Goal: Transaction & Acquisition: Purchase product/service

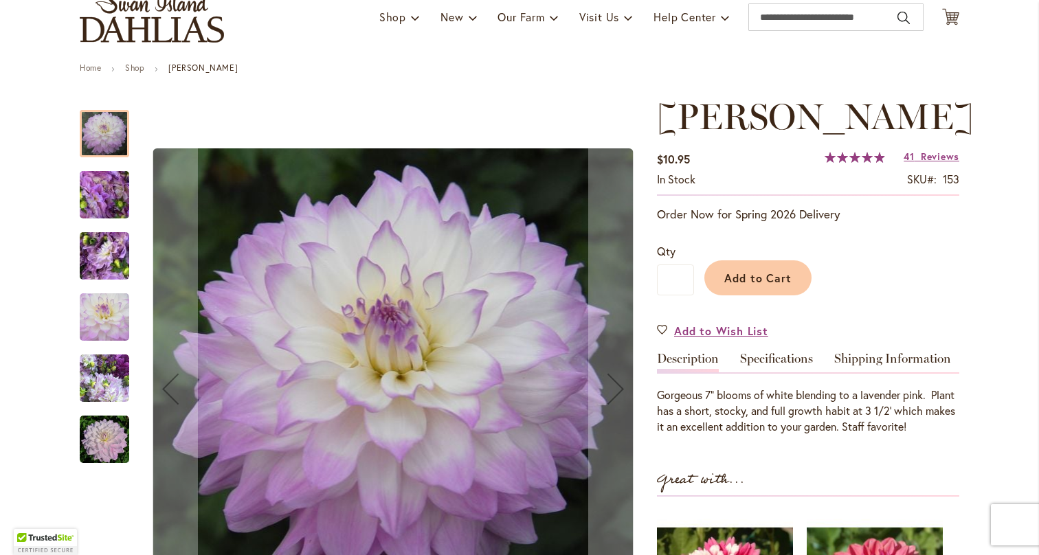
scroll to position [107, 0]
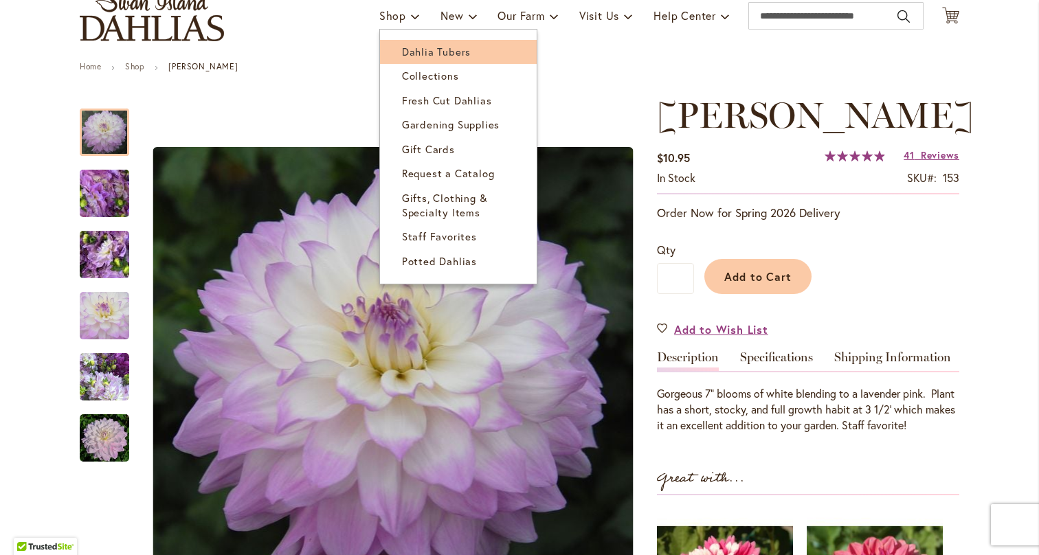
click at [407, 52] on span "Dahlia Tubers" at bounding box center [436, 52] width 69 height 14
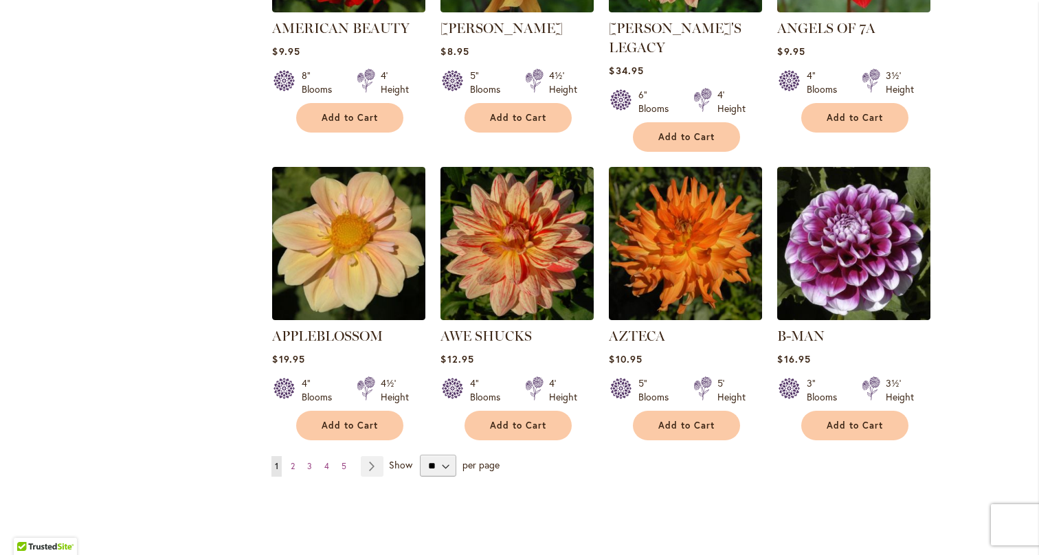
scroll to position [1051, 0]
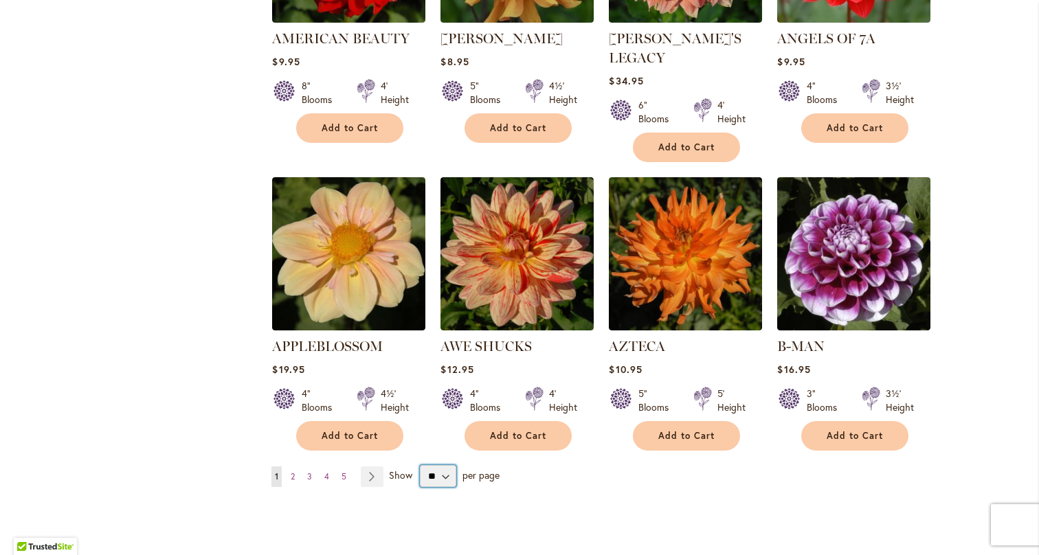
select select "**"
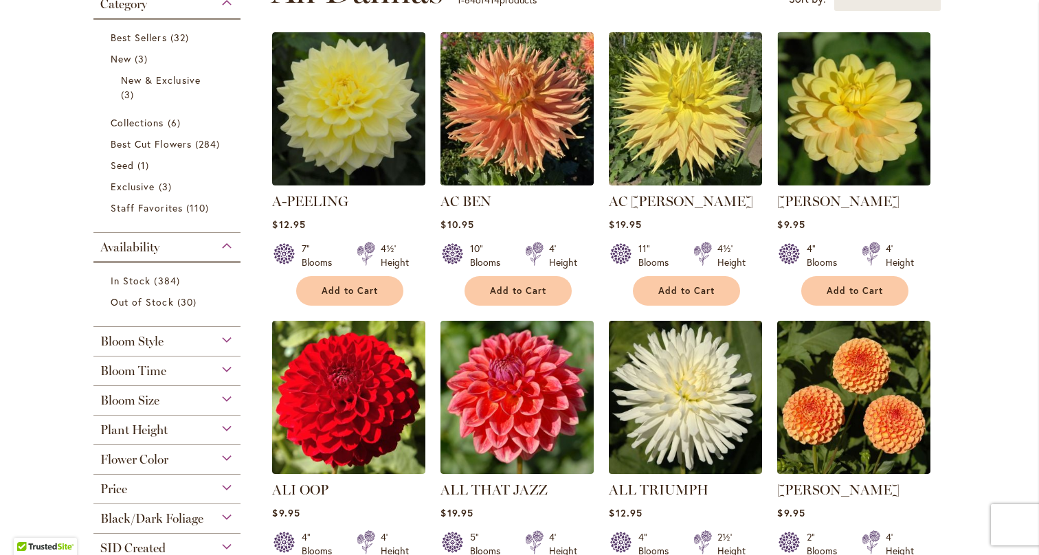
scroll to position [312, 0]
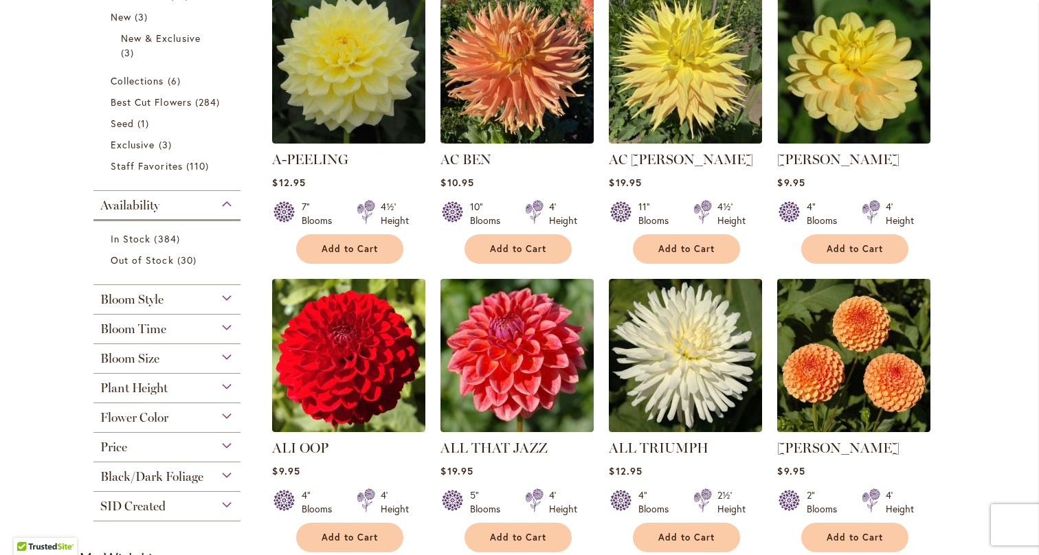
click at [159, 383] on span "Plant Height" at bounding box center [133, 388] width 67 height 15
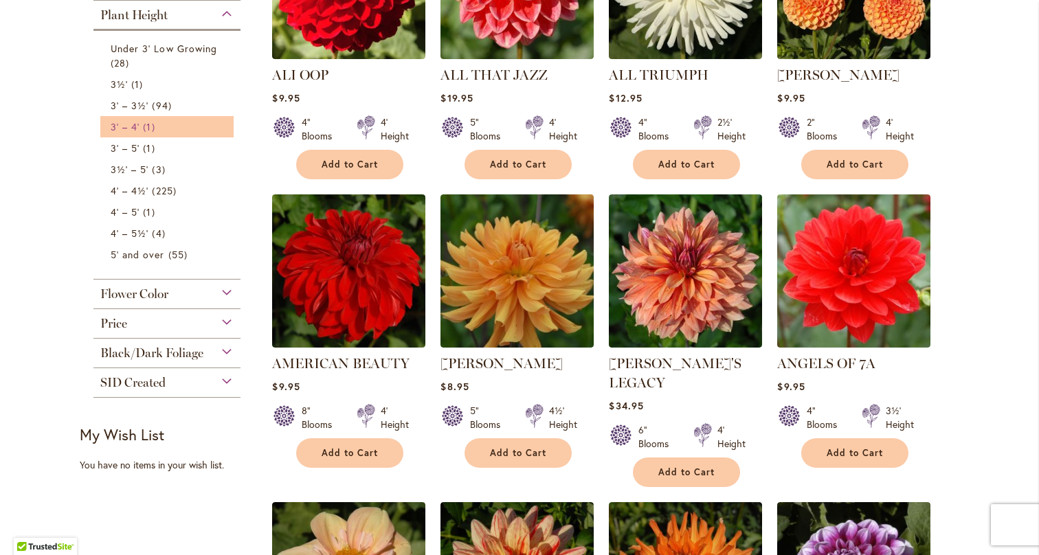
click at [137, 123] on span "3' – 4'" at bounding box center [125, 126] width 29 height 13
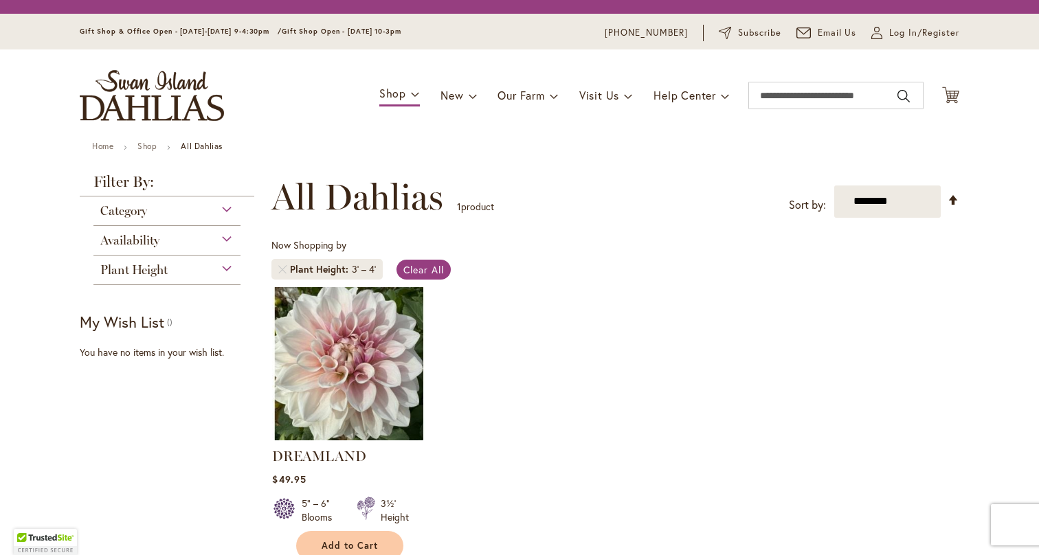
scroll to position [255, 0]
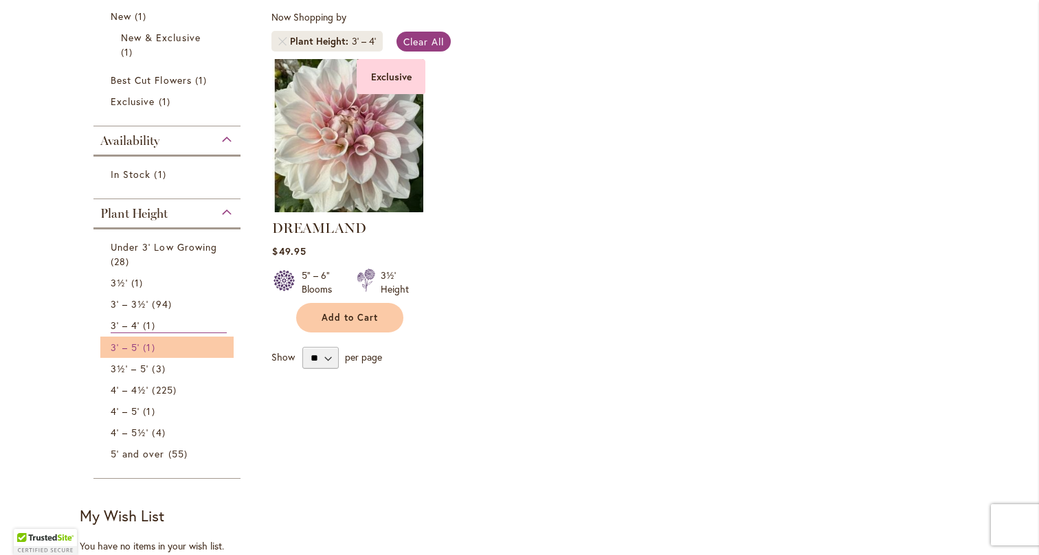
click at [155, 348] on span "1 item" at bounding box center [150, 347] width 15 height 14
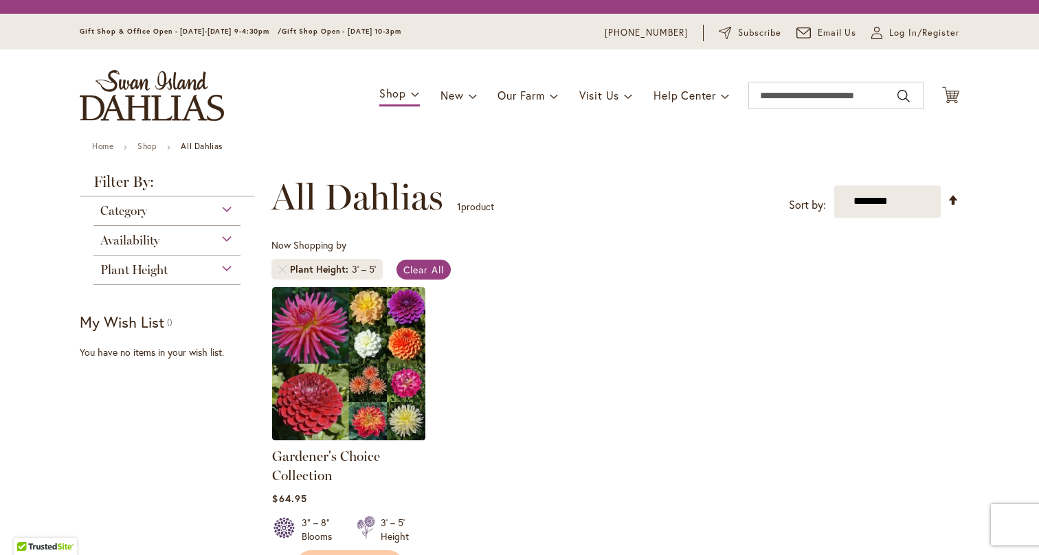
scroll to position [255, 0]
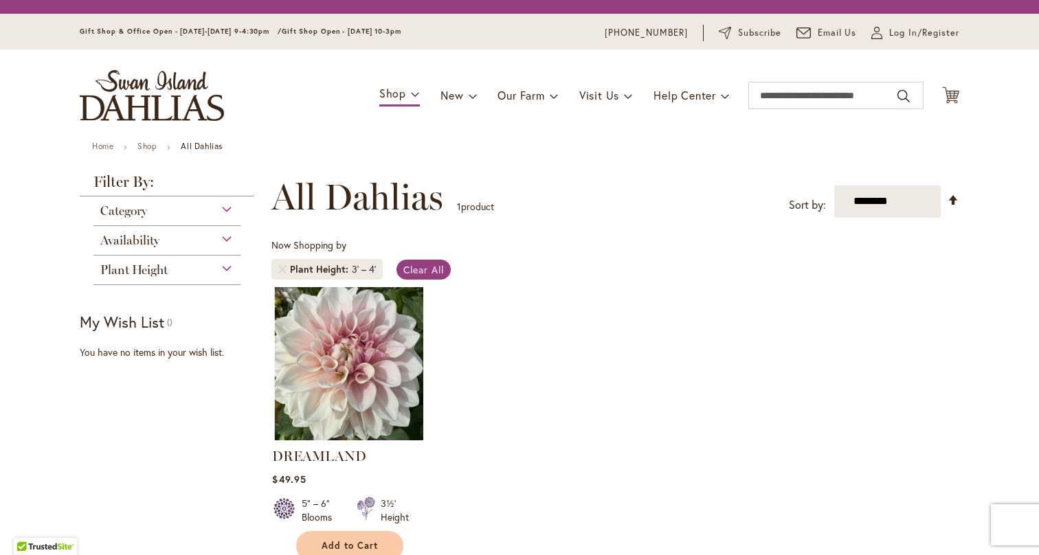
scroll to position [255, 0]
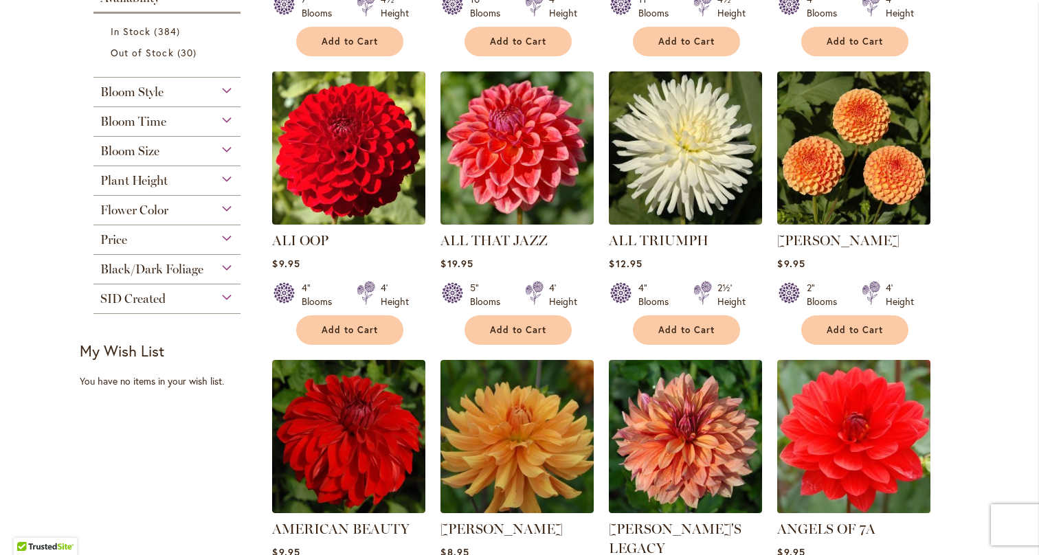
scroll to position [546, 0]
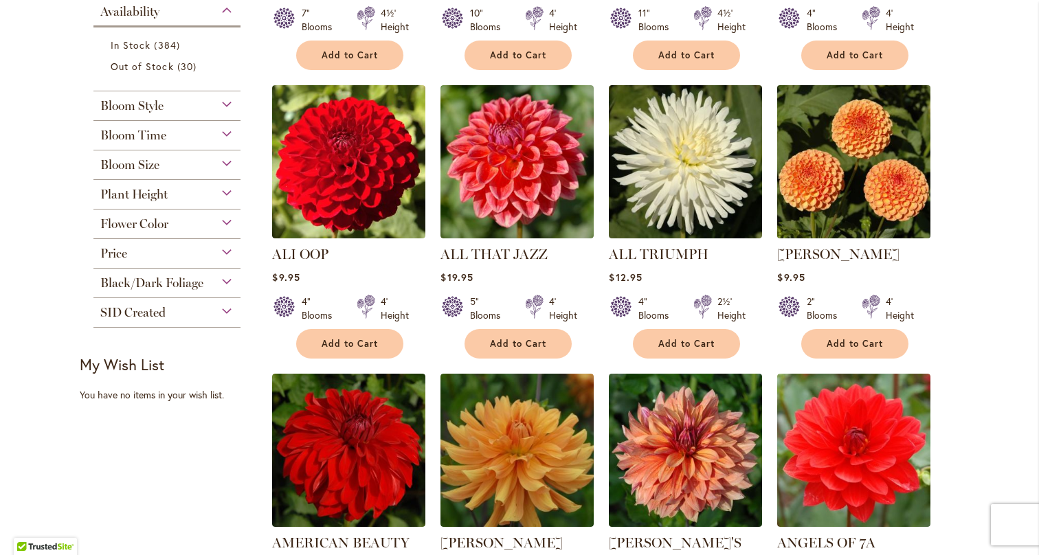
click at [882, 190] on img at bounding box center [854, 162] width 161 height 161
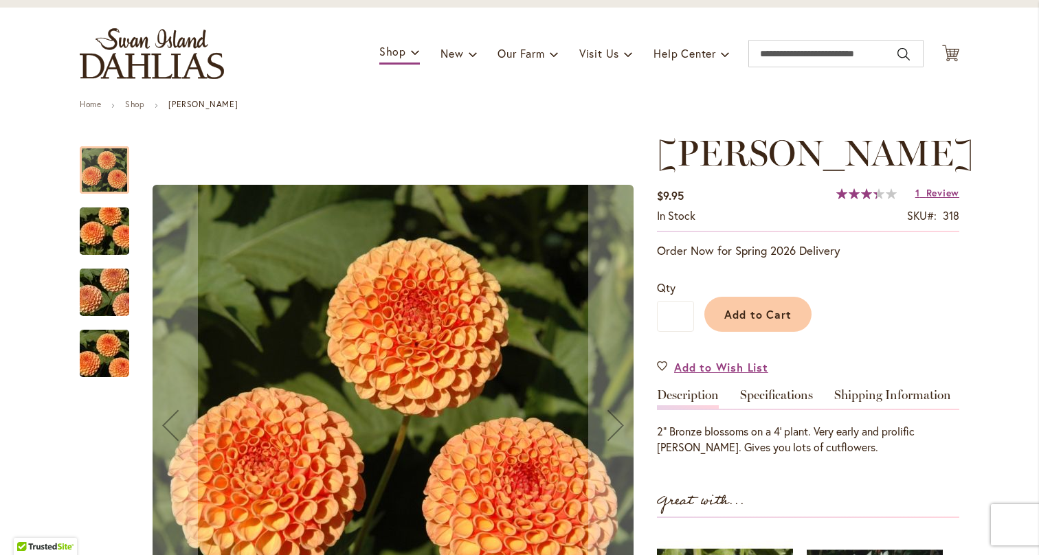
scroll to position [78, 0]
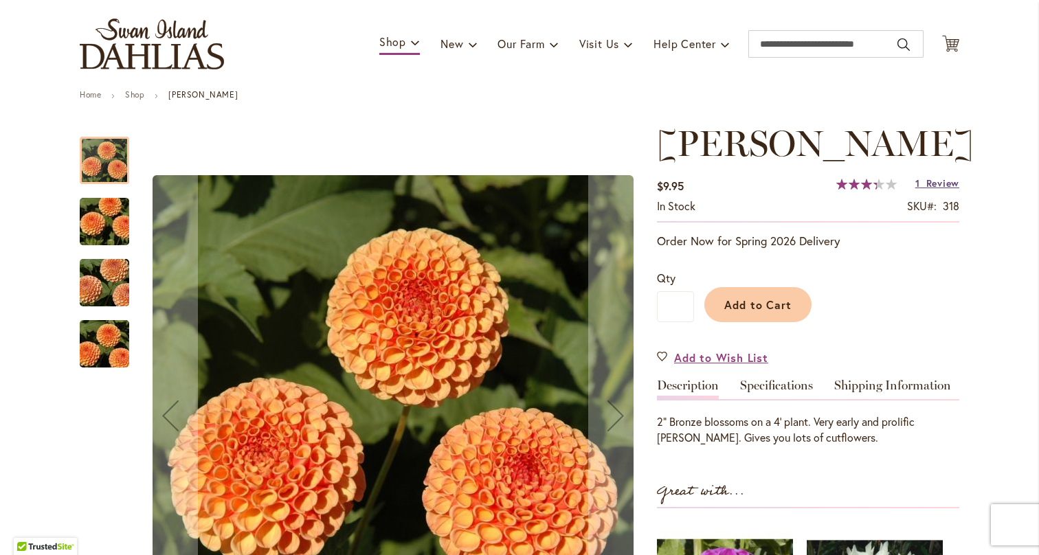
click at [946, 181] on span "Review" at bounding box center [942, 183] width 33 height 13
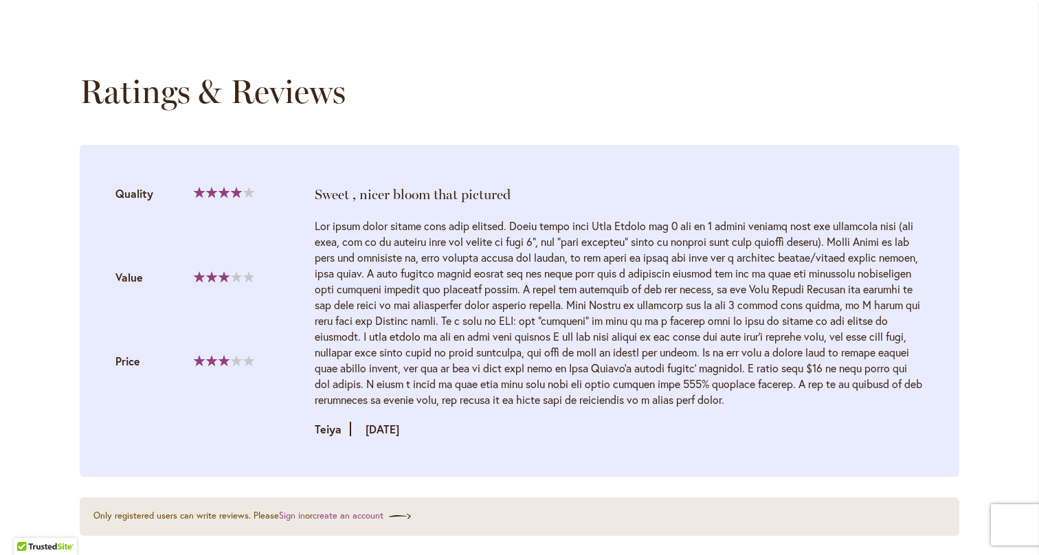
scroll to position [1341, 0]
